Goal: Information Seeking & Learning: Learn about a topic

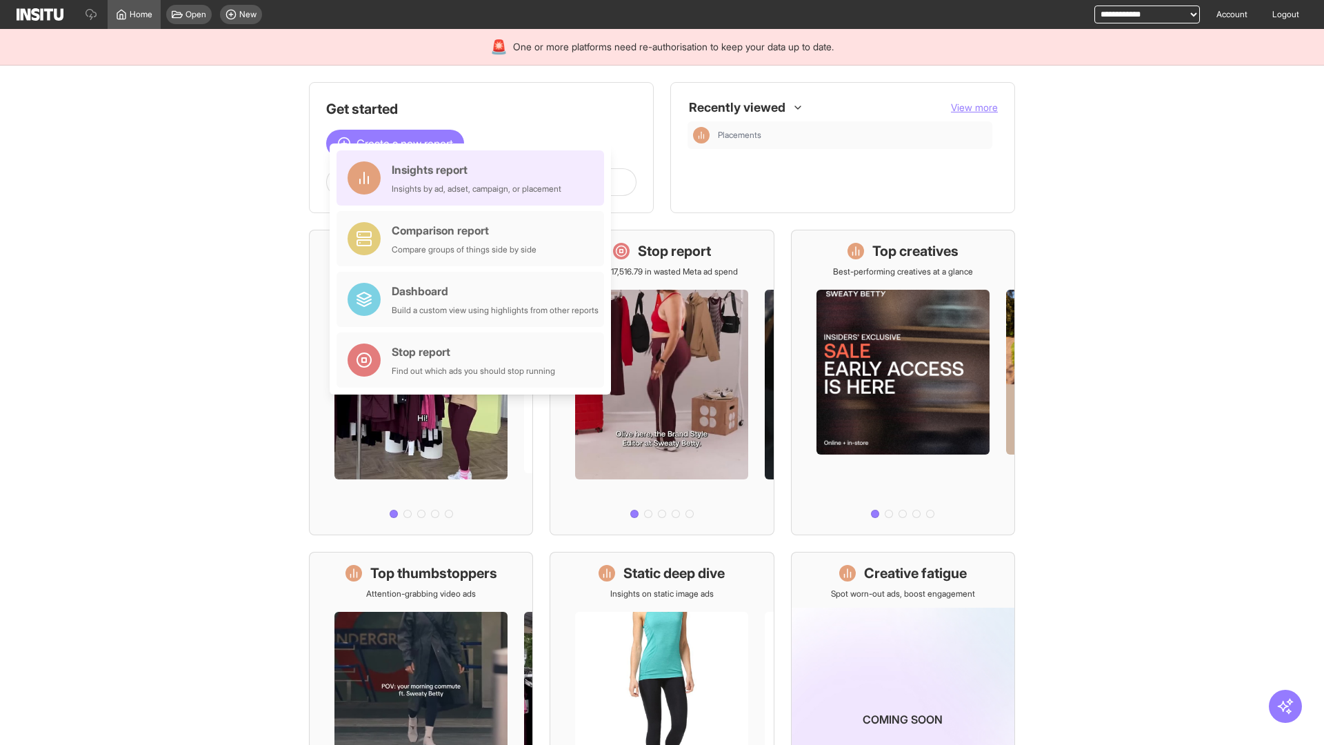
click at [474, 178] on div "Insights report Insights by ad, adset, campaign, or placement" at bounding box center [477, 177] width 170 height 33
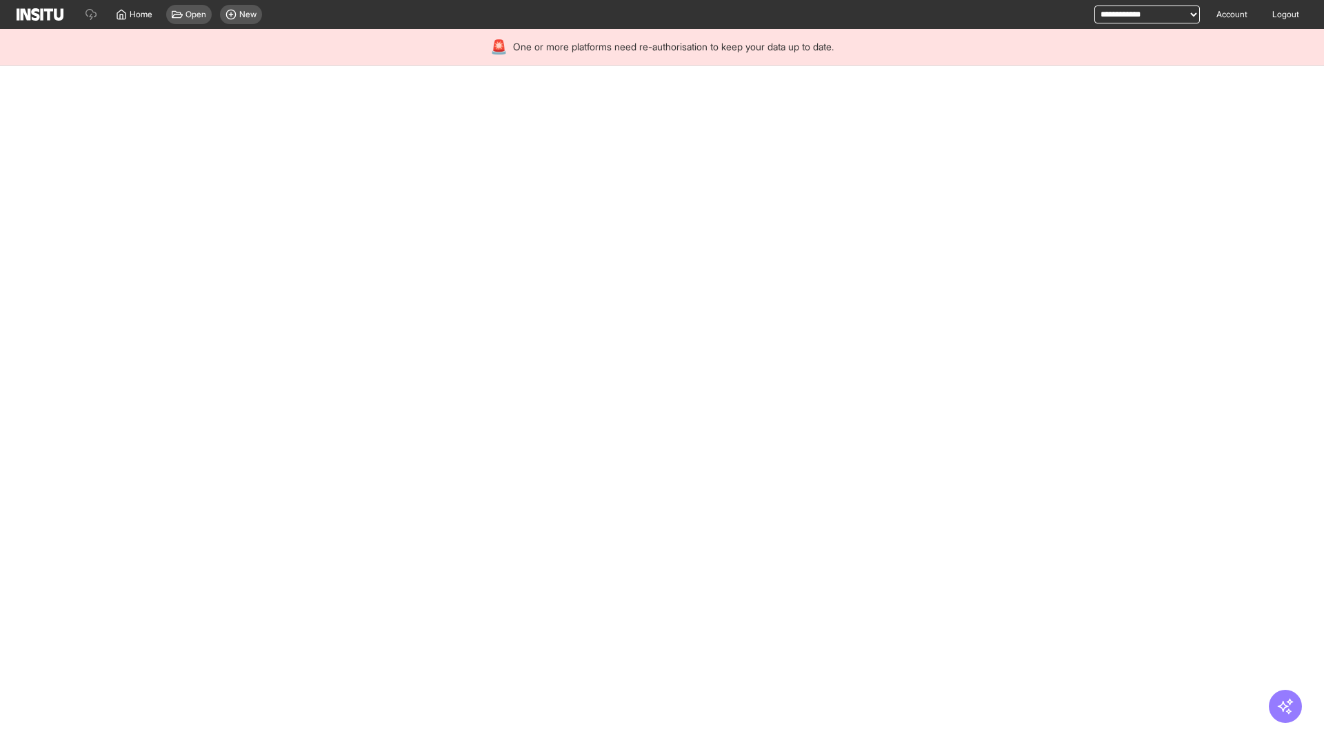
select select "**"
